Goal: Information Seeking & Learning: Find specific fact

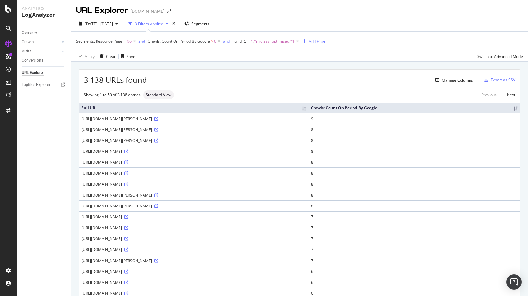
drag, startPoint x: 81, startPoint y: 120, endPoint x: 220, endPoint y: 118, distance: 139.0
click at [220, 118] on td "[URL][DOMAIN_NAME][PERSON_NAME]" at bounding box center [193, 118] width 229 height 11
copy div "[URL][DOMAIN_NAME][PERSON_NAME]"
